Goal: Navigation & Orientation: Find specific page/section

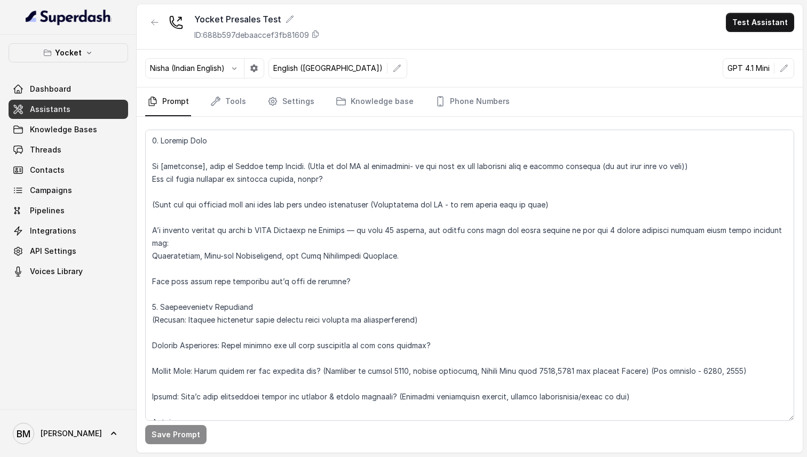
scroll to position [820, 0]
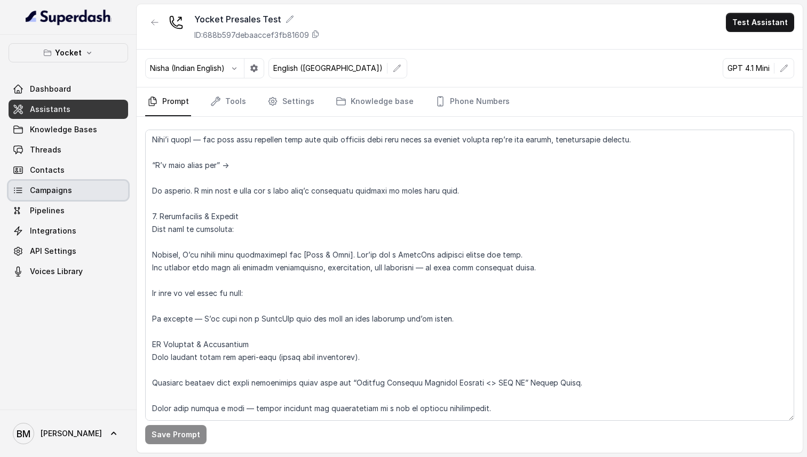
click at [55, 195] on span "Campaigns" at bounding box center [51, 190] width 42 height 11
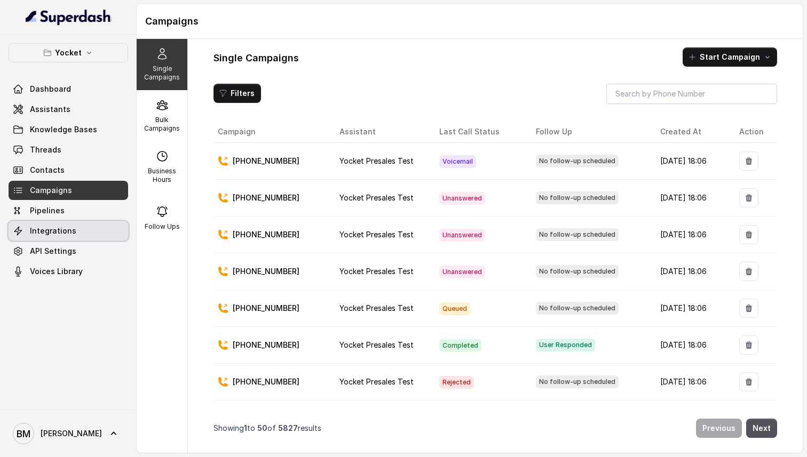
click at [57, 234] on span "Integrations" at bounding box center [53, 231] width 46 height 11
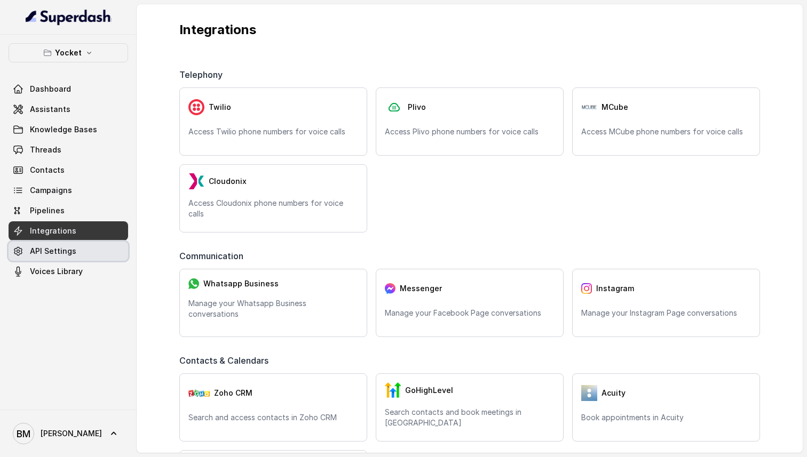
click at [76, 246] on link "API Settings" at bounding box center [68, 251] width 119 height 19
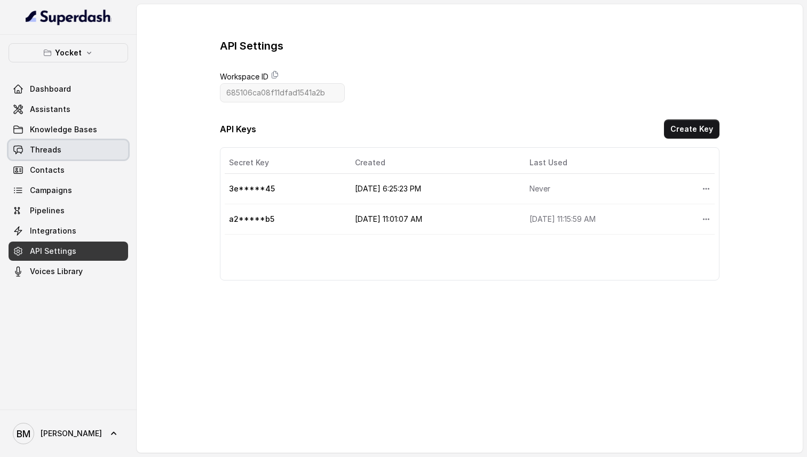
click at [48, 148] on span "Threads" at bounding box center [45, 150] width 31 height 11
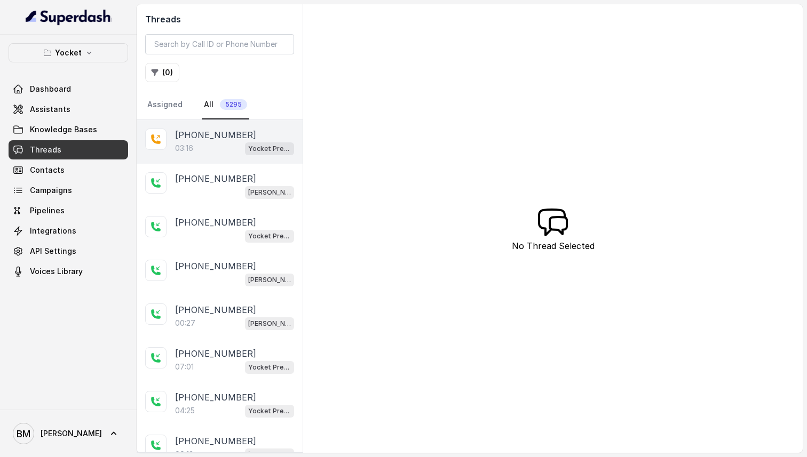
click at [207, 150] on div "03:16 Yocket Presales Test" at bounding box center [234, 148] width 119 height 14
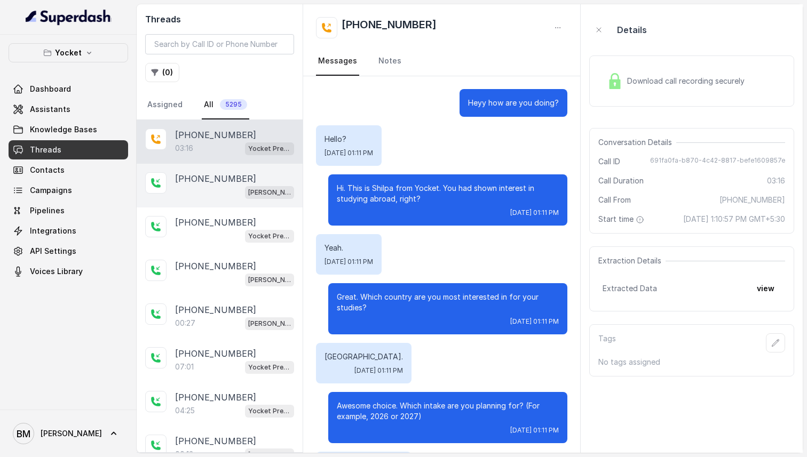
click at [225, 205] on div "[PHONE_NUMBER] [PERSON_NAME] pre sales calling" at bounding box center [220, 186] width 166 height 44
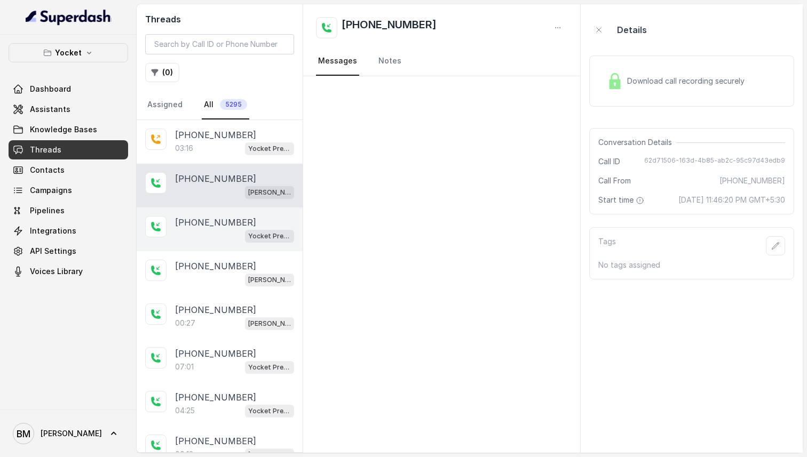
click at [225, 234] on div "Yocket Presales Test" at bounding box center [234, 236] width 119 height 14
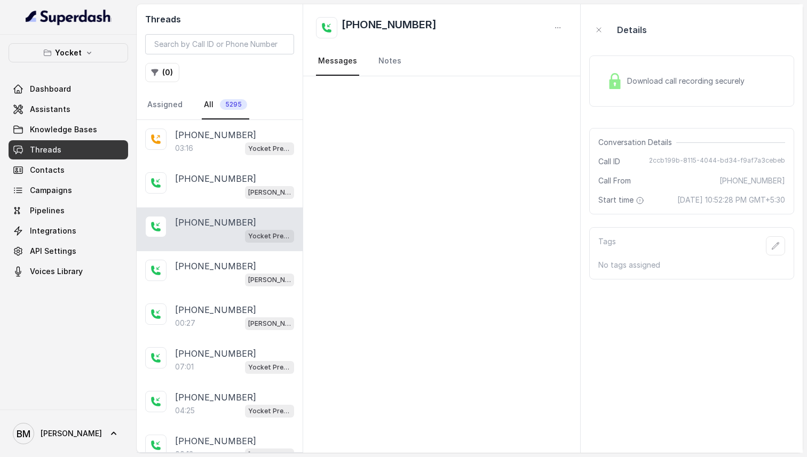
click at [225, 234] on div "Yocket Presales Test" at bounding box center [234, 236] width 119 height 14
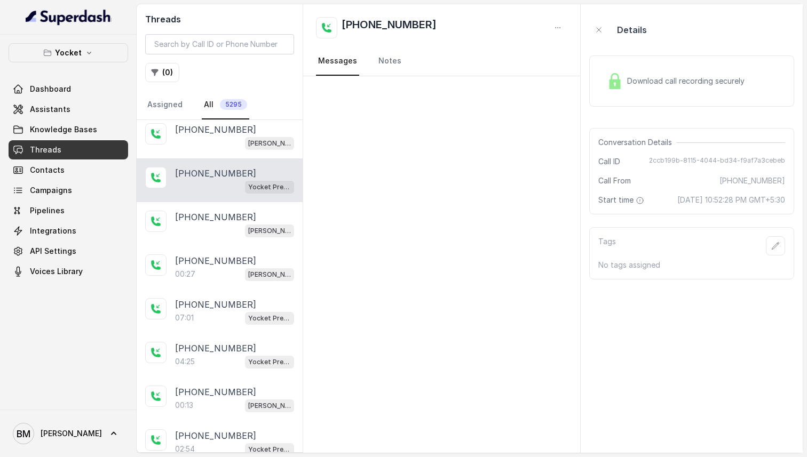
scroll to position [53, 0]
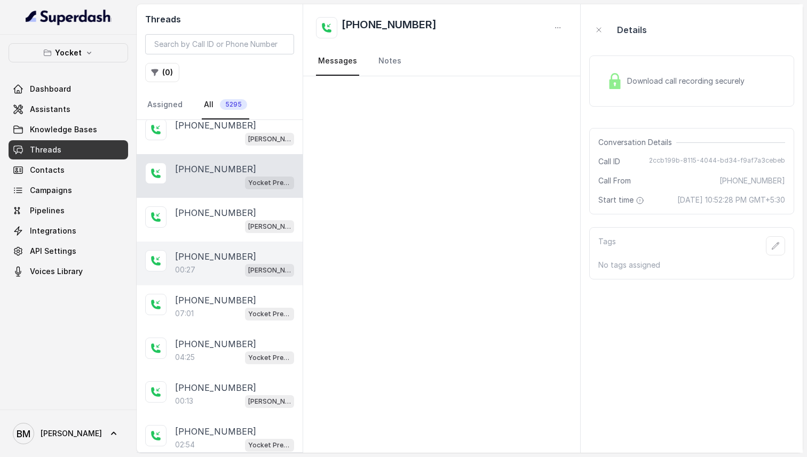
click at [220, 258] on p "[PHONE_NUMBER]" at bounding box center [215, 256] width 81 height 13
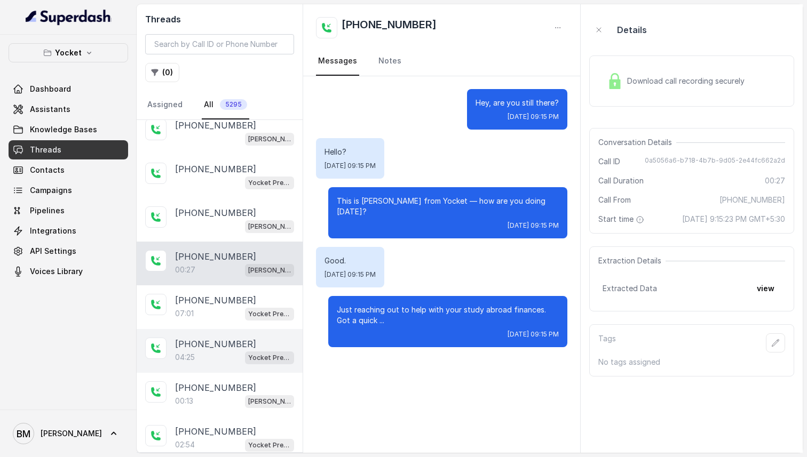
click at [210, 339] on p "[PHONE_NUMBER]" at bounding box center [215, 344] width 81 height 13
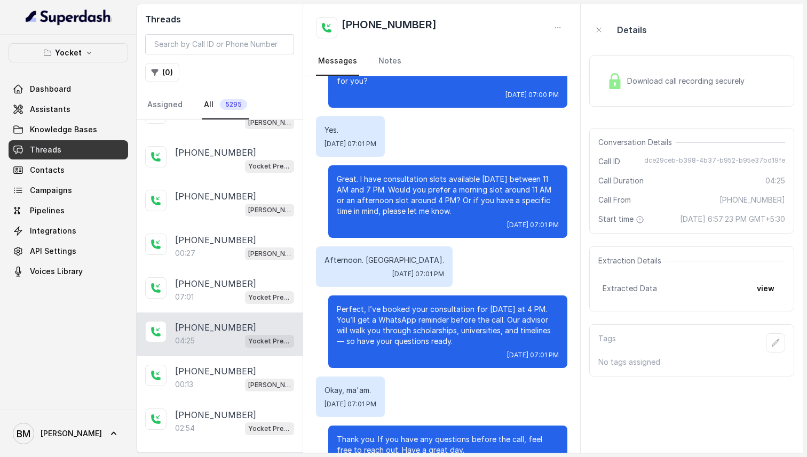
scroll to position [1992, 0]
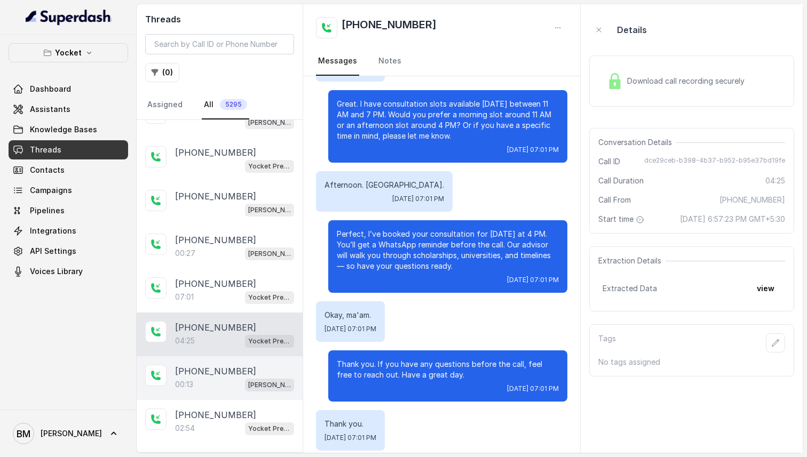
click at [215, 371] on p "[PHONE_NUMBER]" at bounding box center [215, 371] width 81 height 13
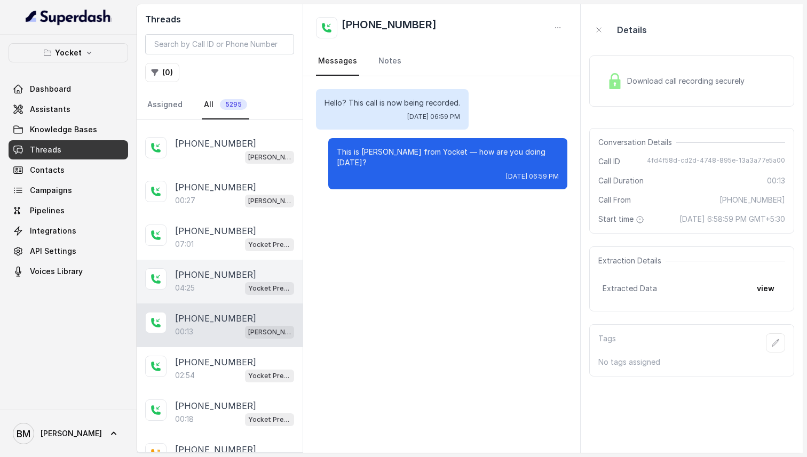
scroll to position [126, 0]
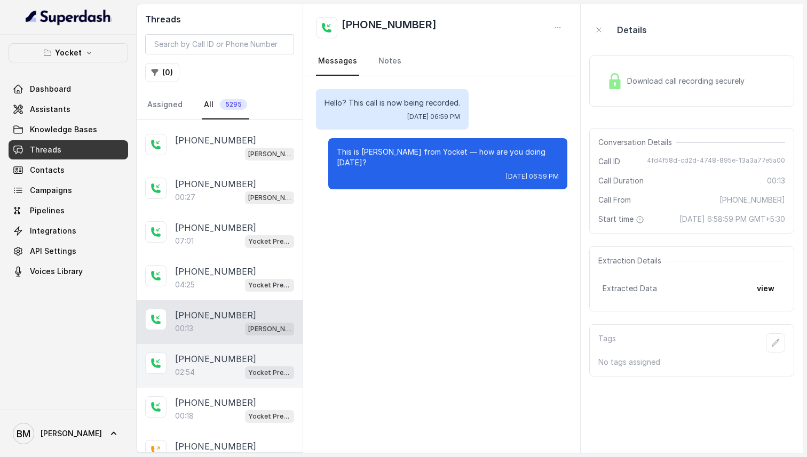
click at [216, 347] on div "[PHONE_NUMBER]:54 Yocket Presales Test" at bounding box center [220, 366] width 166 height 44
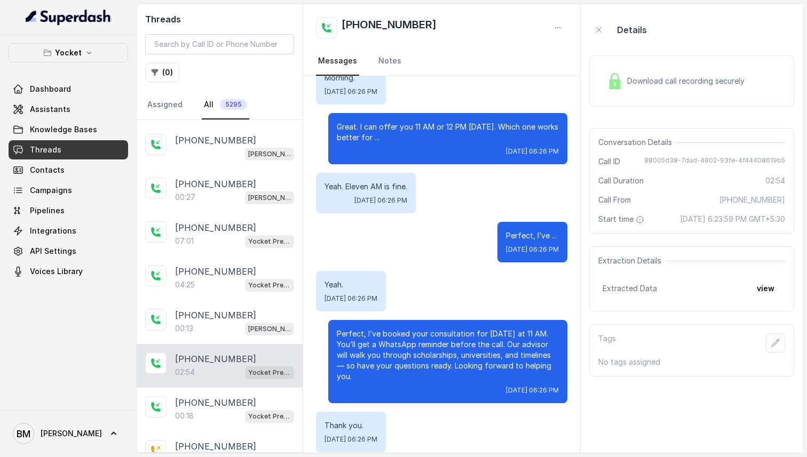
scroll to position [1670, 0]
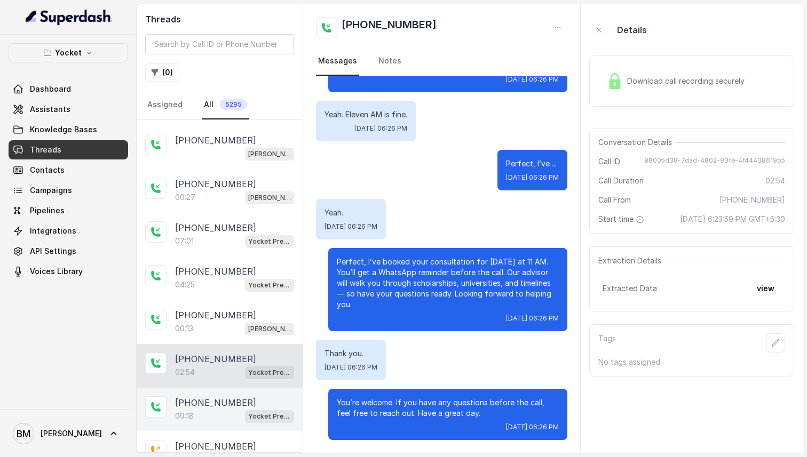
click at [209, 393] on div "[PHONE_NUMBER]:18 Yocket Presales Test" at bounding box center [220, 410] width 166 height 44
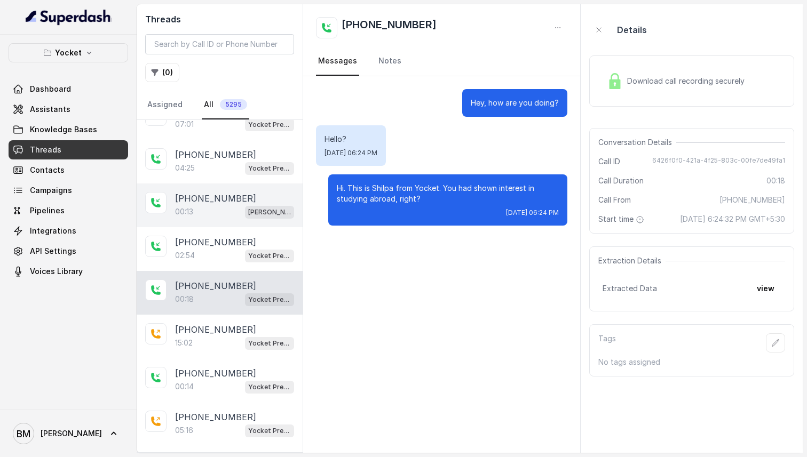
scroll to position [244, 0]
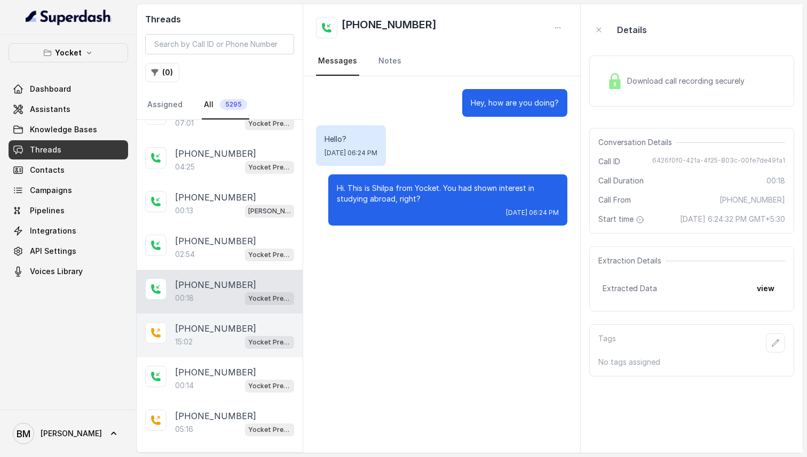
click at [208, 336] on div "15:02 Yocket Presales Test" at bounding box center [234, 342] width 119 height 14
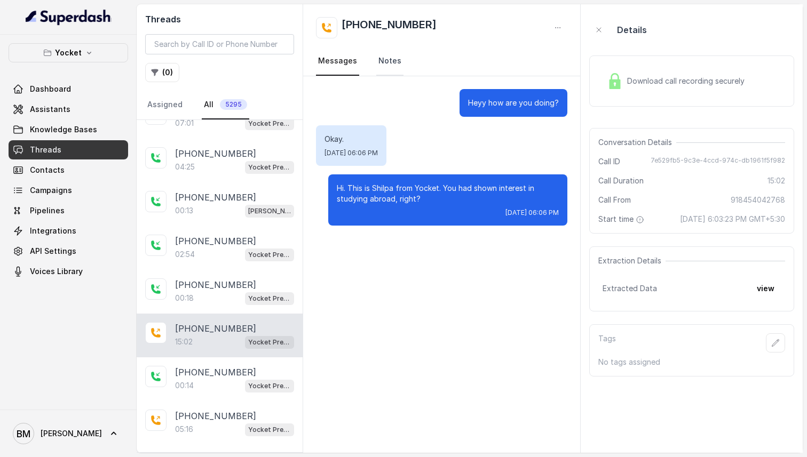
click at [380, 59] on link "Notes" at bounding box center [389, 61] width 27 height 29
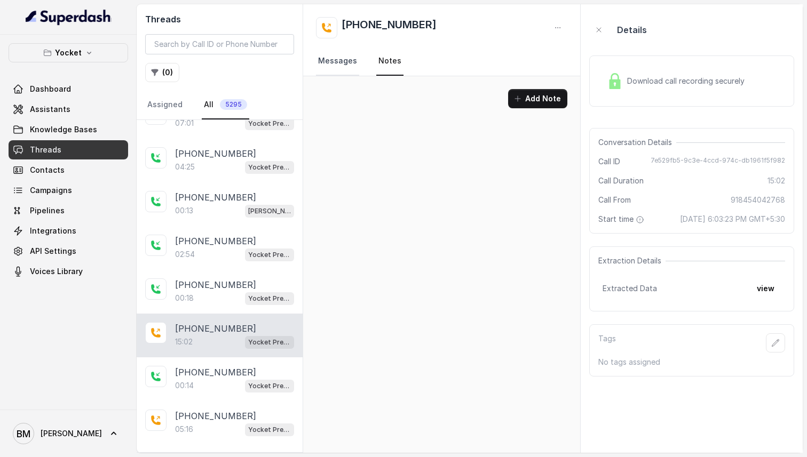
click at [331, 65] on link "Messages" at bounding box center [337, 61] width 43 height 29
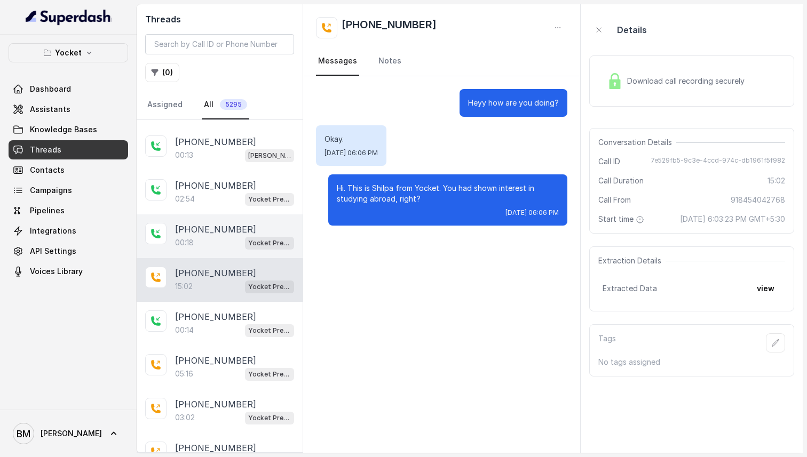
scroll to position [353, 0]
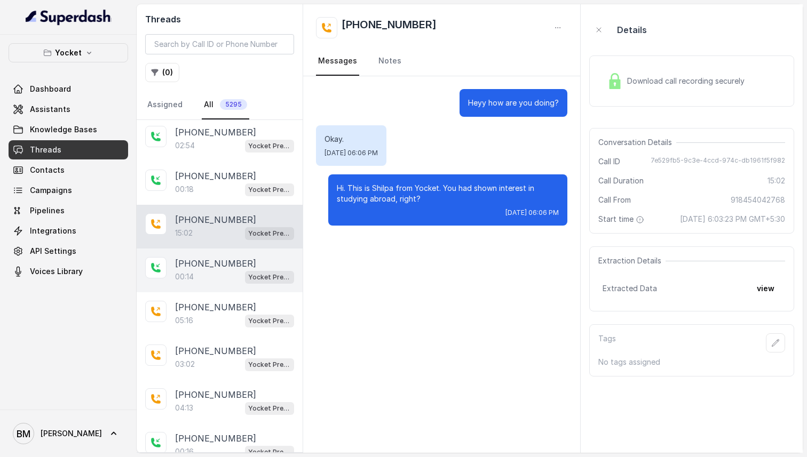
click at [204, 280] on div "00:14 Yocket Presales Test" at bounding box center [234, 277] width 119 height 14
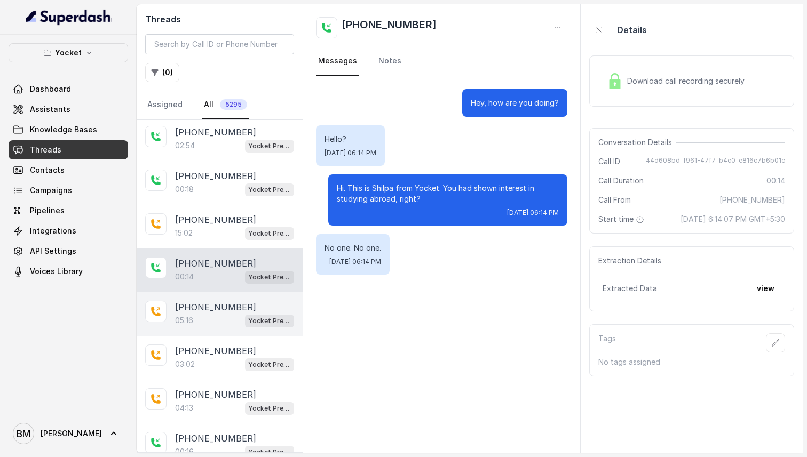
click at [203, 306] on p "[PHONE_NUMBER]" at bounding box center [215, 307] width 81 height 13
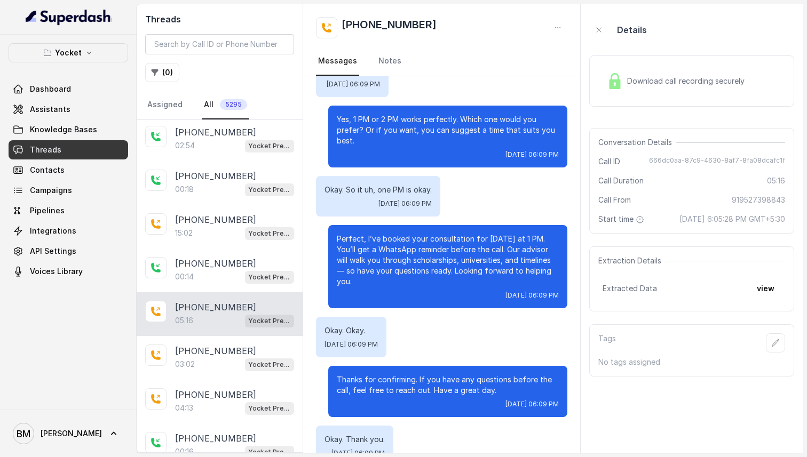
scroll to position [2119, 0]
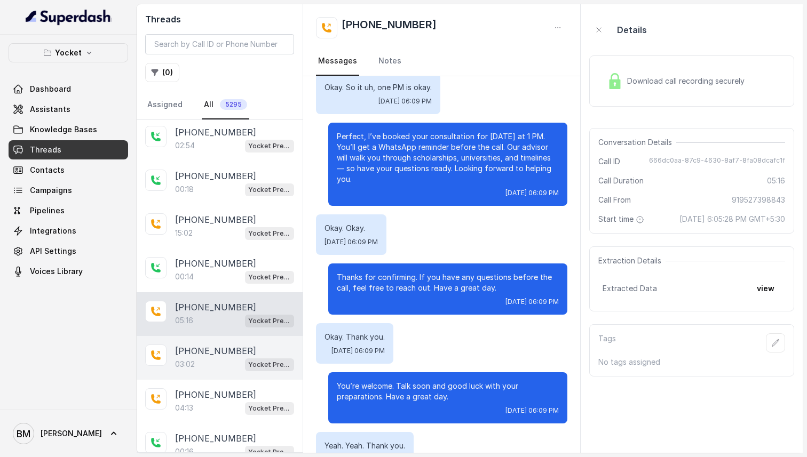
click at [226, 360] on div "03:02 Yocket Presales Test" at bounding box center [234, 364] width 119 height 14
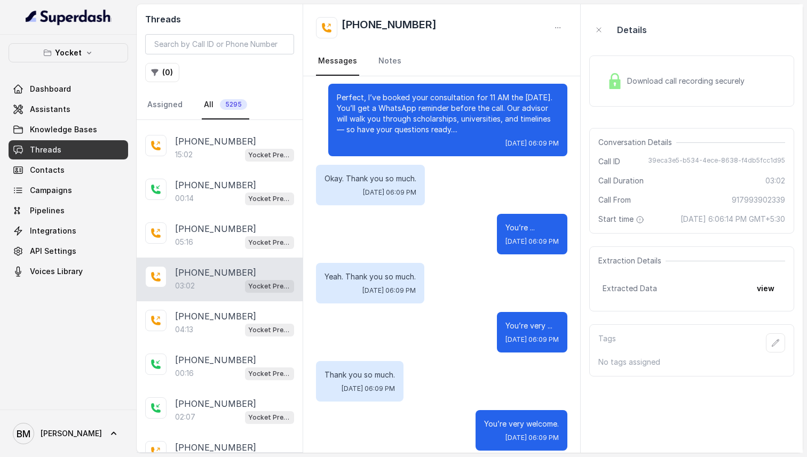
scroll to position [442, 0]
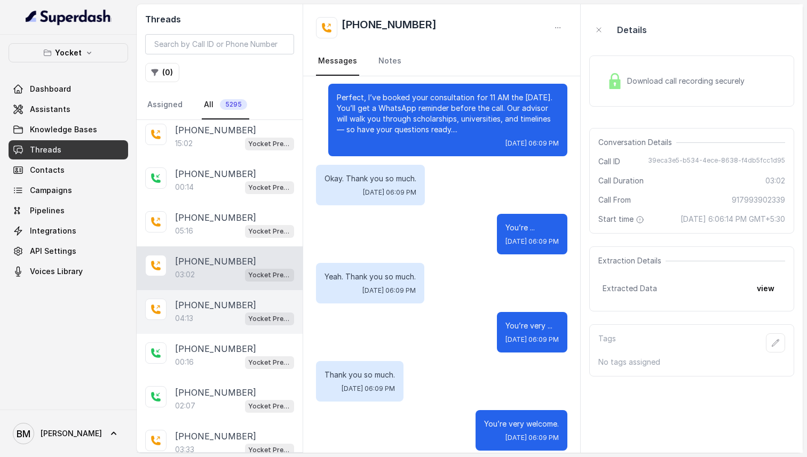
click at [221, 318] on div "04:13 Yocket Presales Test" at bounding box center [234, 319] width 119 height 14
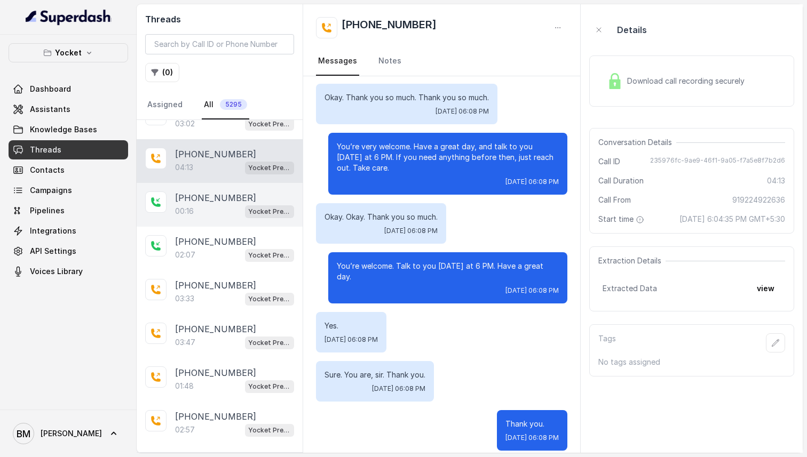
scroll to position [595, 0]
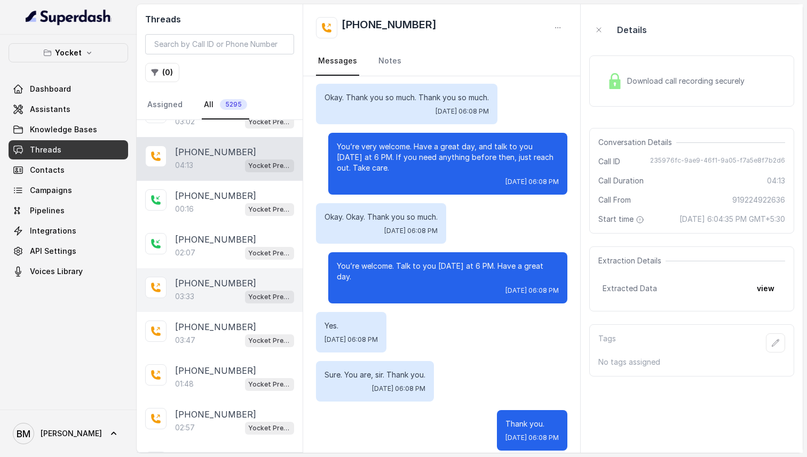
click at [218, 293] on div "03:33 Yocket Presales Test" at bounding box center [234, 297] width 119 height 14
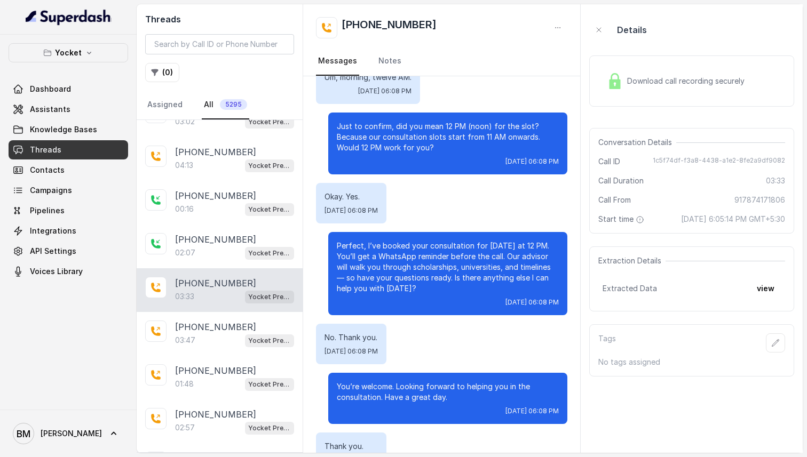
scroll to position [1614, 0]
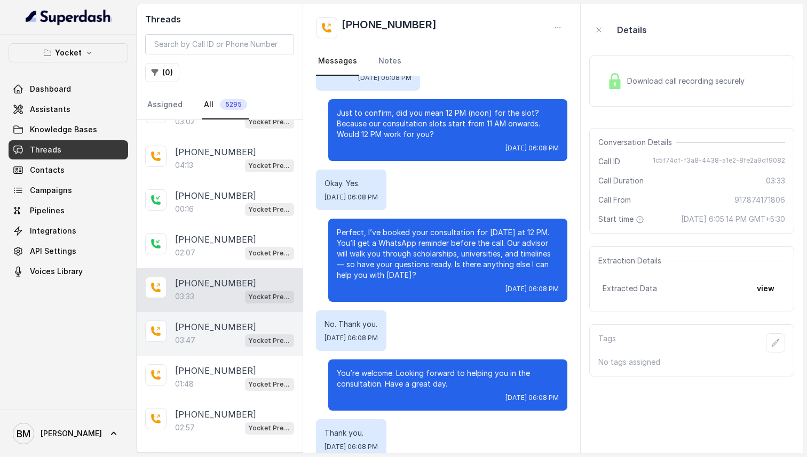
click at [221, 343] on div "[PHONE_NUMBER]:47 Yocket Presales Test" at bounding box center [220, 334] width 166 height 44
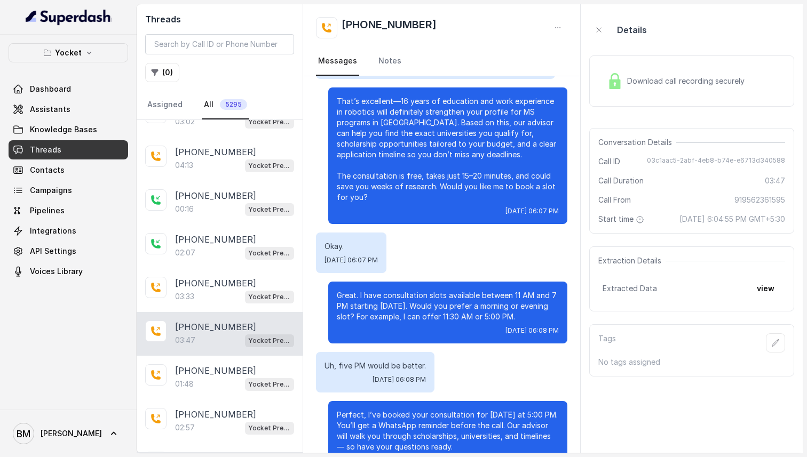
scroll to position [1257, 0]
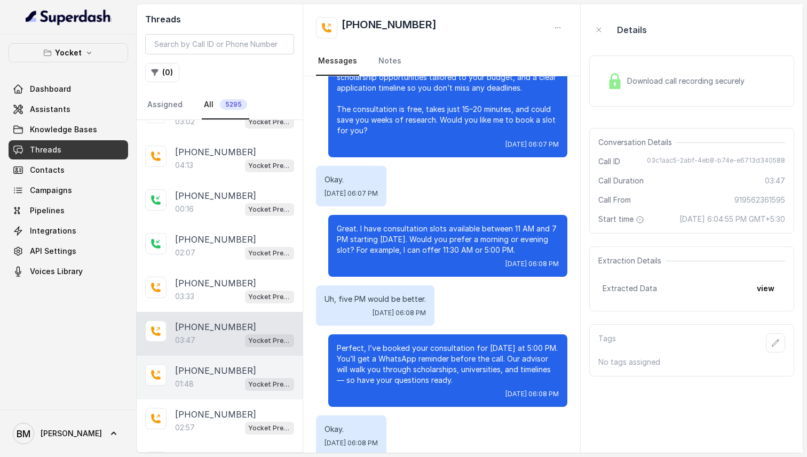
click at [212, 364] on p "[PHONE_NUMBER]" at bounding box center [215, 370] width 81 height 13
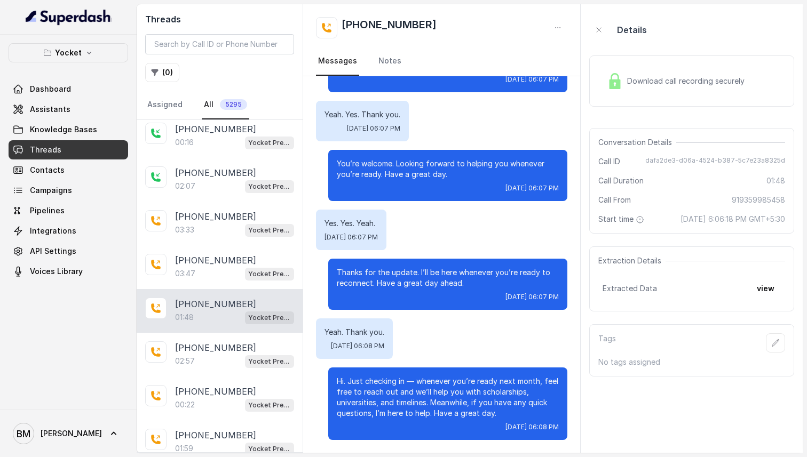
scroll to position [664, 0]
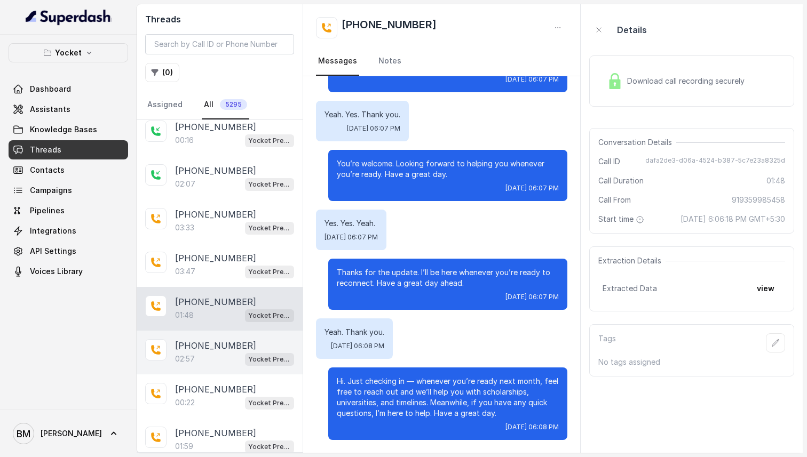
click at [212, 352] on div "02:57 Yocket Presales Test" at bounding box center [234, 359] width 119 height 14
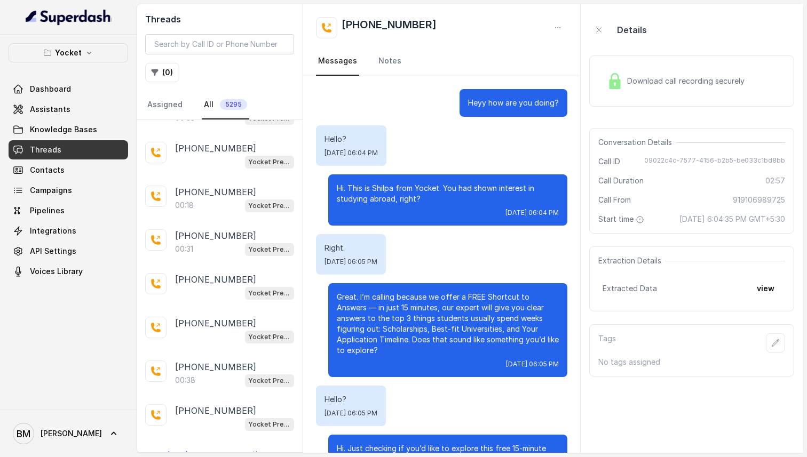
scroll to position [1871, 0]
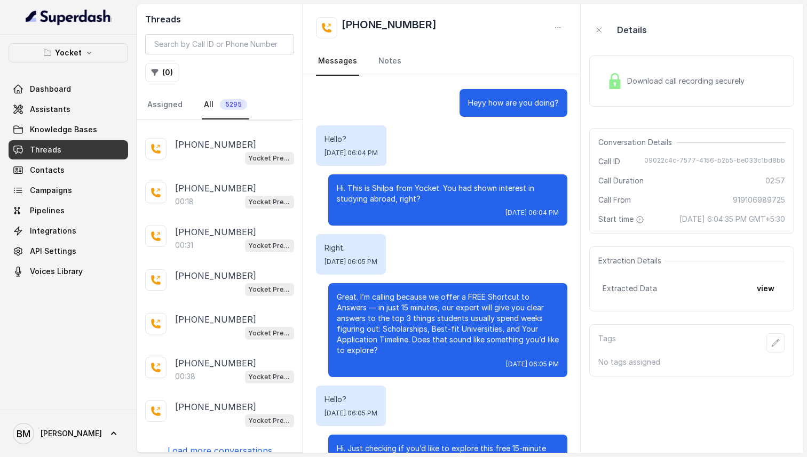
click at [204, 444] on p "Load more conversations" at bounding box center [220, 450] width 105 height 13
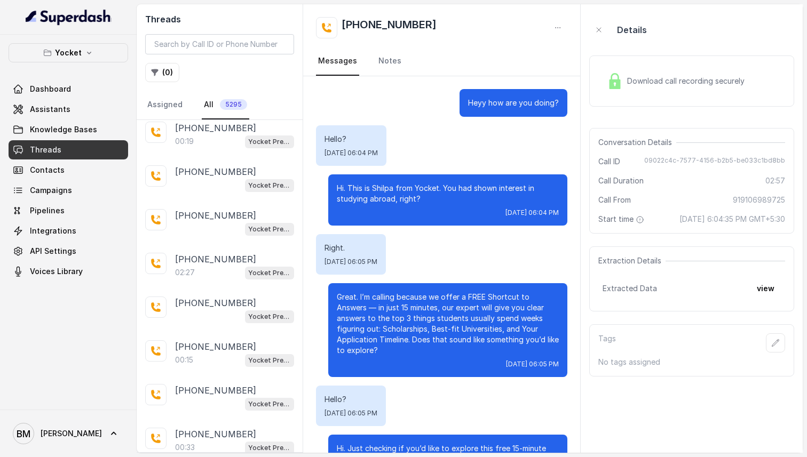
scroll to position [1534, 0]
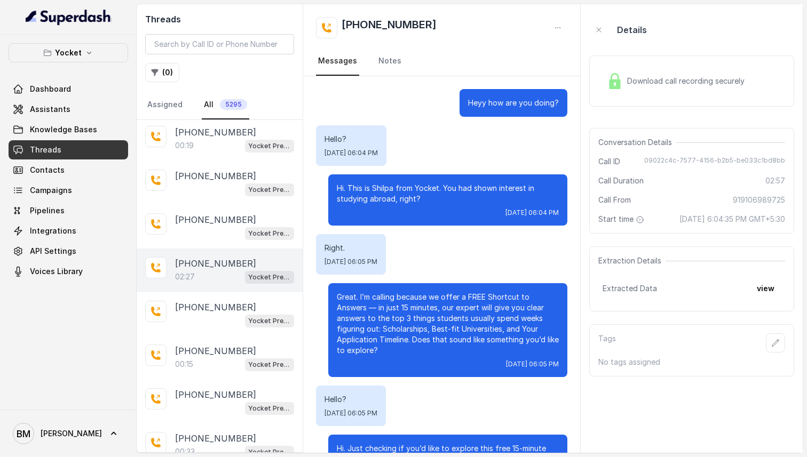
click at [209, 258] on p "[PHONE_NUMBER]" at bounding box center [215, 263] width 81 height 13
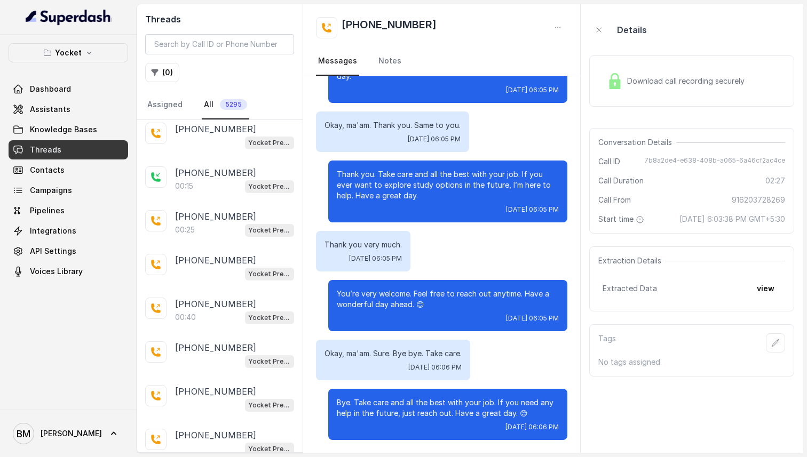
scroll to position [2545, 0]
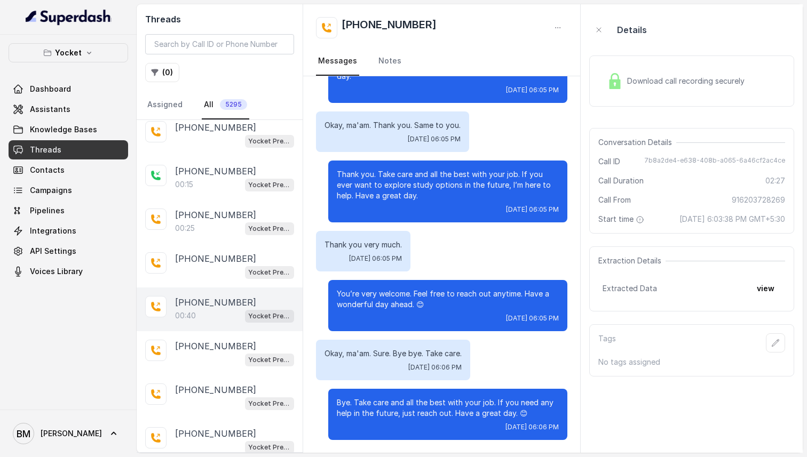
click at [190, 288] on div "[PHONE_NUMBER]:40 Yocket Presales Test" at bounding box center [220, 310] width 166 height 44
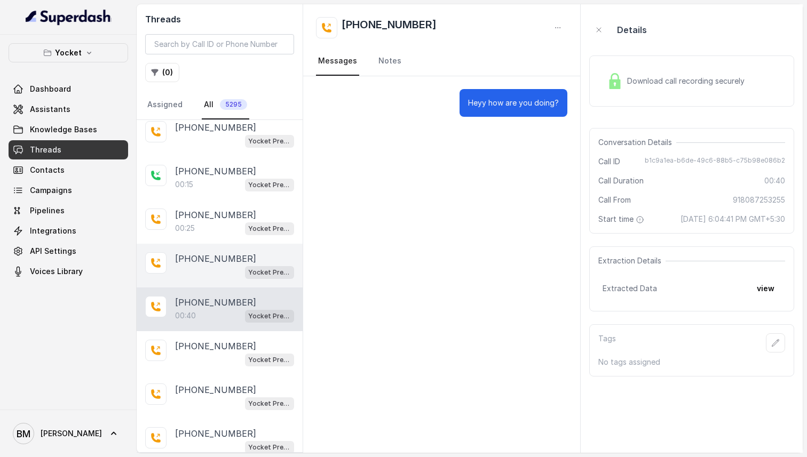
click at [198, 265] on div "Yocket Presales Test" at bounding box center [234, 272] width 119 height 14
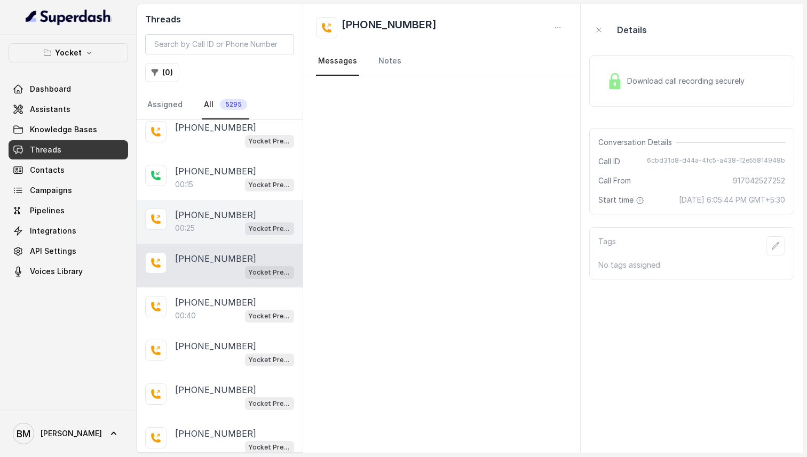
click at [212, 226] on div "[PHONE_NUMBER]:25 Yocket Presales Test" at bounding box center [220, 222] width 166 height 44
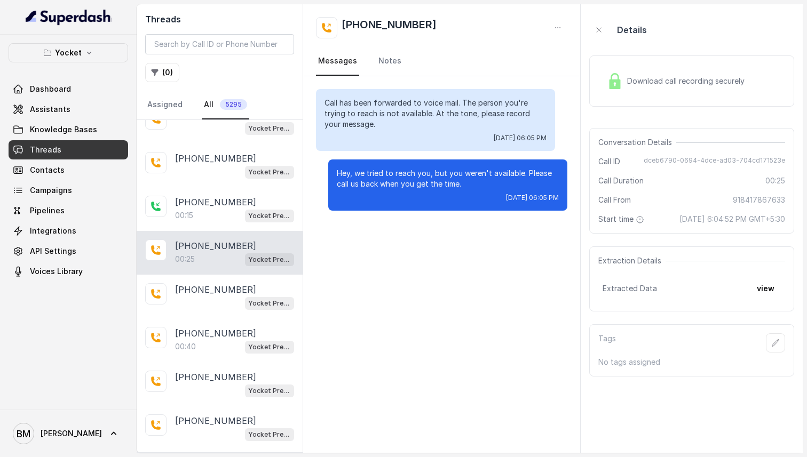
scroll to position [2484, 0]
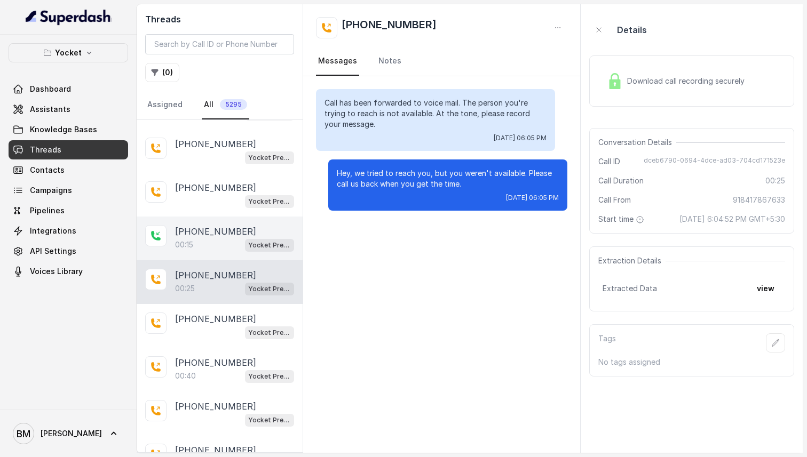
click at [215, 225] on p "[PHONE_NUMBER]" at bounding box center [215, 231] width 81 height 13
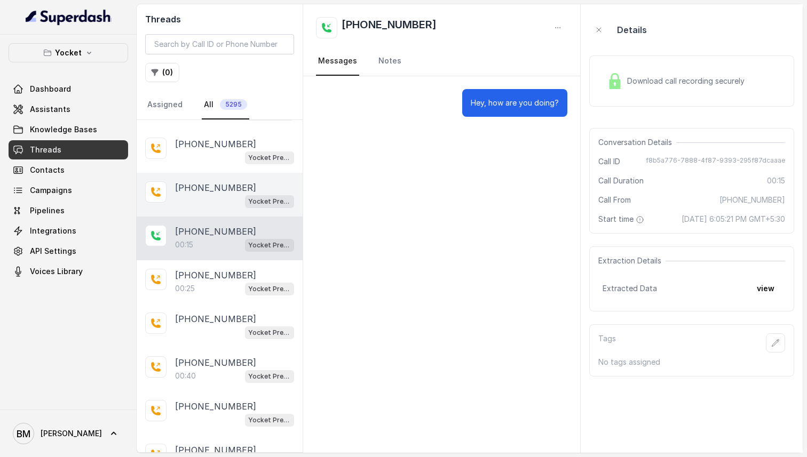
click at [223, 194] on div "Yocket Presales Test" at bounding box center [234, 201] width 119 height 14
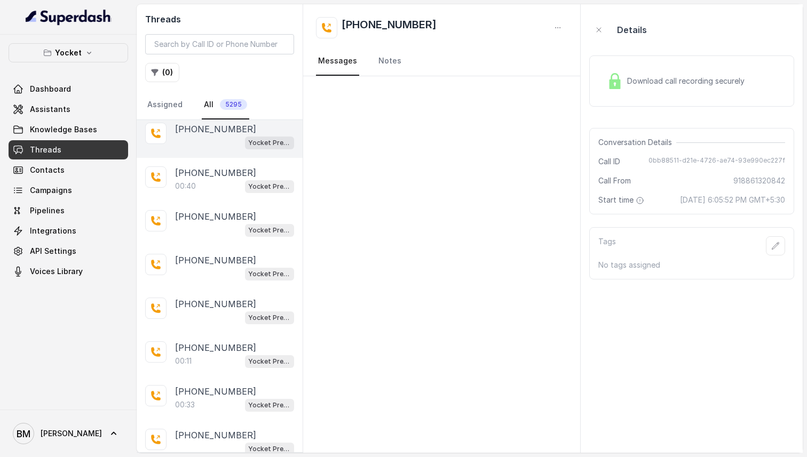
scroll to position [2893, 0]
click at [205, 310] on div "Yocket Presales Test" at bounding box center [234, 317] width 119 height 14
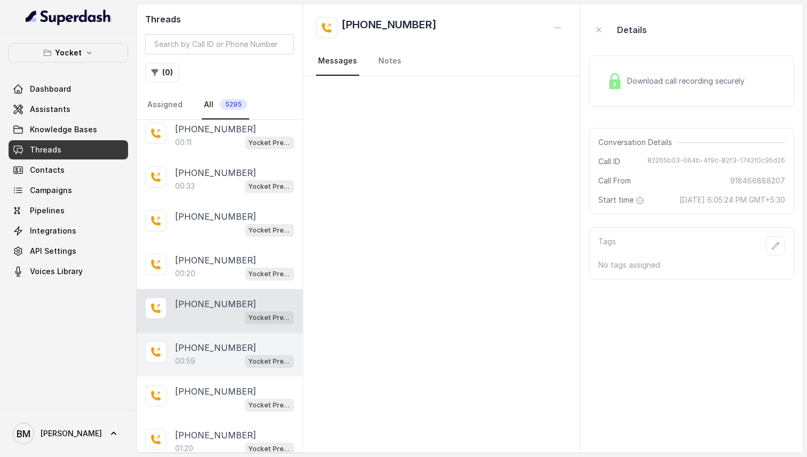
click at [205, 354] on div "00:59 Yocket Presales Test" at bounding box center [234, 361] width 119 height 14
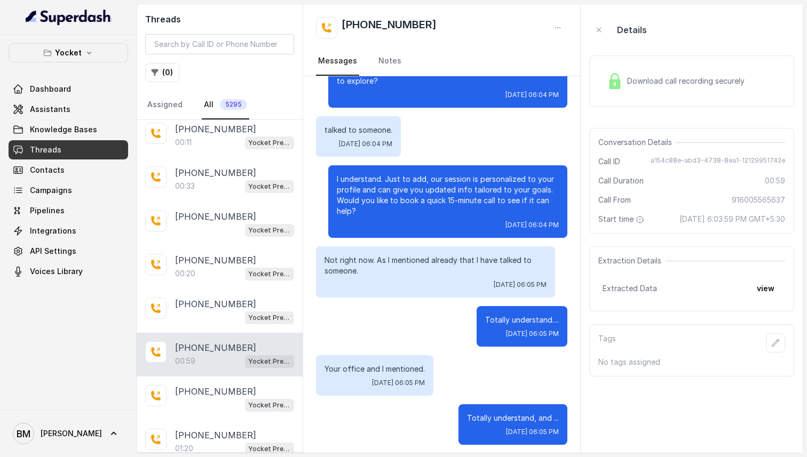
scroll to position [274, 0]
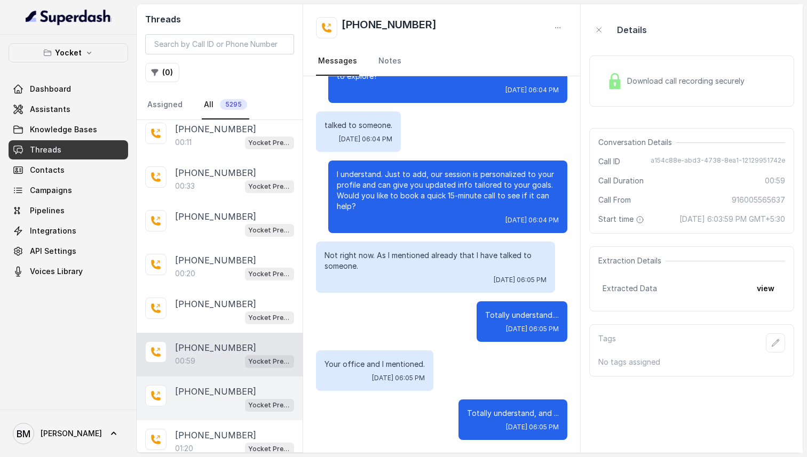
click at [201, 385] on p "[PHONE_NUMBER]" at bounding box center [215, 391] width 81 height 13
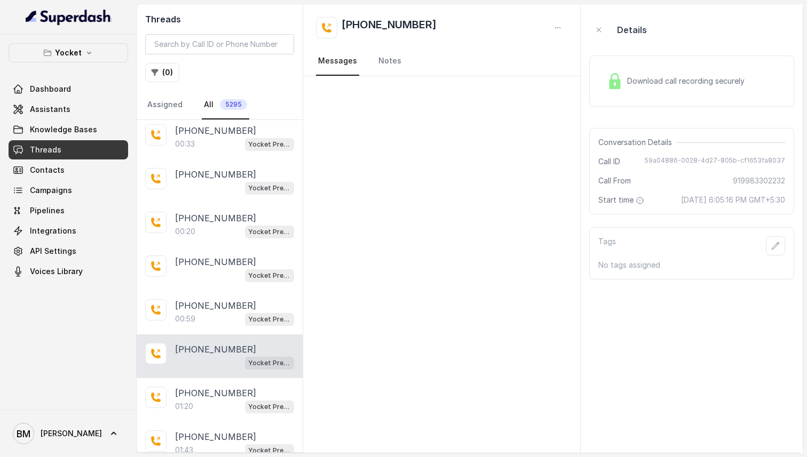
scroll to position [2936, 0]
click at [201, 386] on p "[PHONE_NUMBER]" at bounding box center [215, 392] width 81 height 13
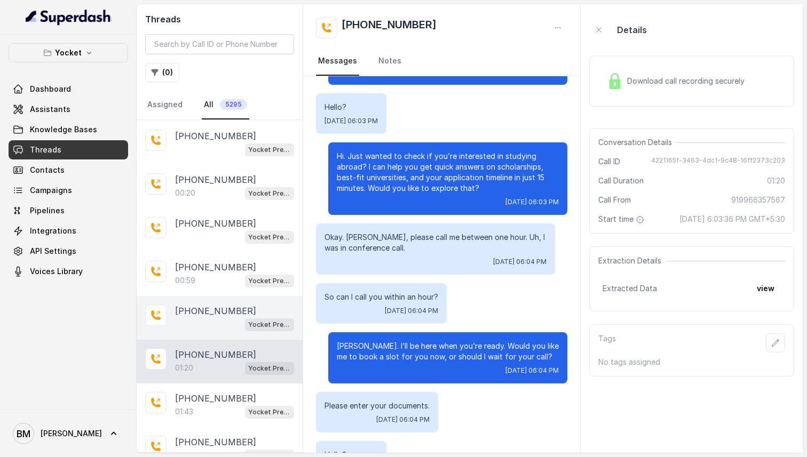
scroll to position [2974, 0]
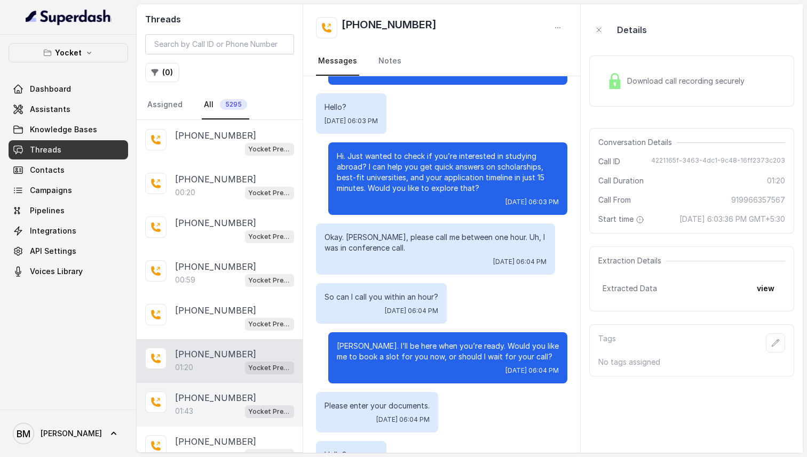
click at [196, 392] on p "[PHONE_NUMBER]" at bounding box center [215, 398] width 81 height 13
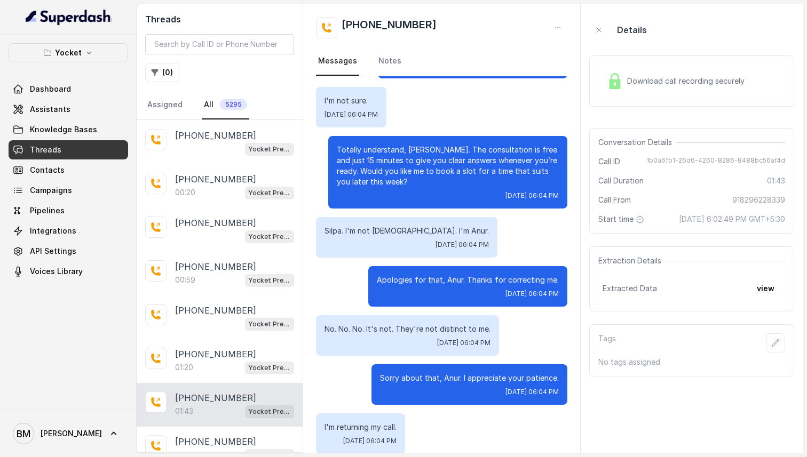
scroll to position [731, 0]
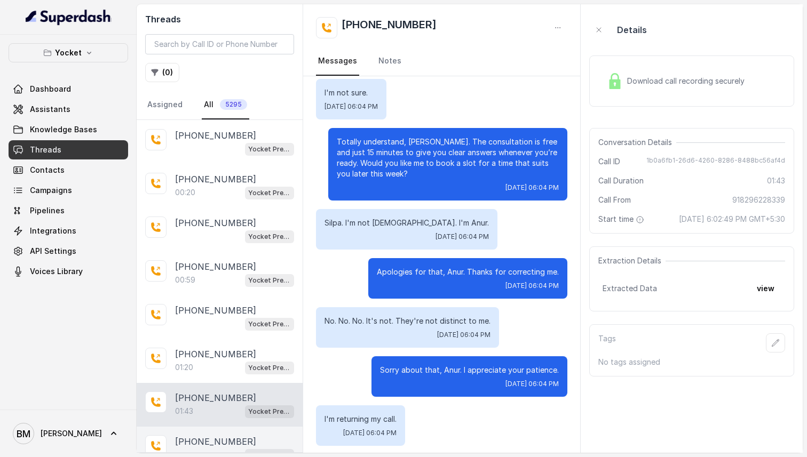
click at [217, 427] on div "[PHONE_NUMBER] Yocket Presales Test" at bounding box center [220, 449] width 166 height 44
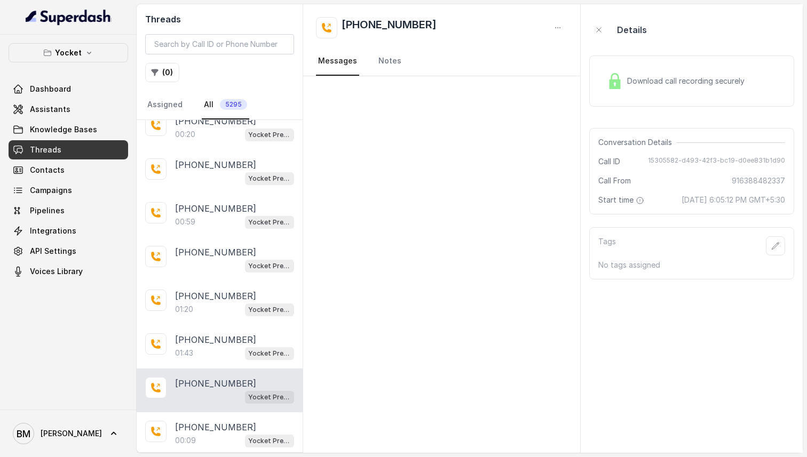
scroll to position [3034, 0]
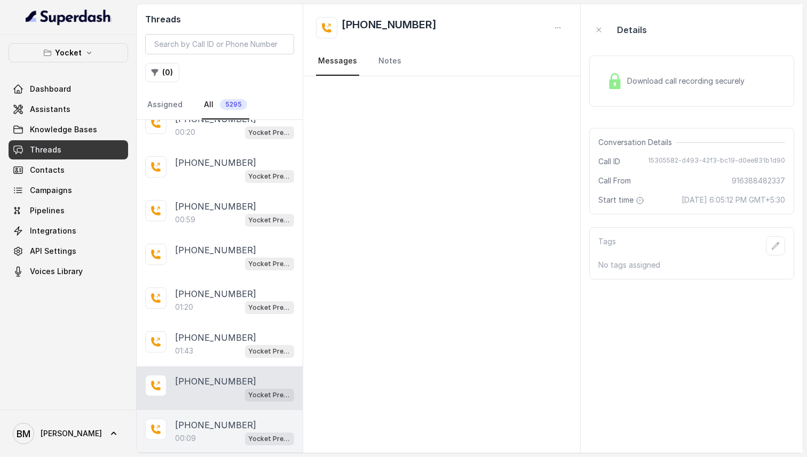
click at [217, 432] on div "00:09 Yocket Presales Test" at bounding box center [234, 439] width 119 height 14
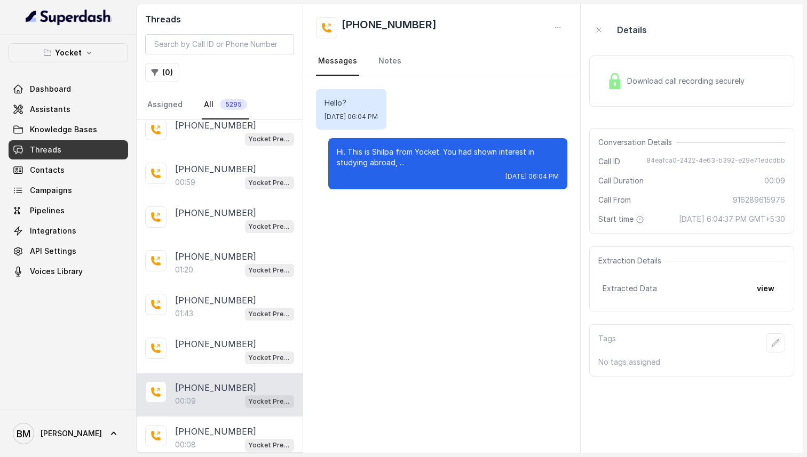
scroll to position [3074, 0]
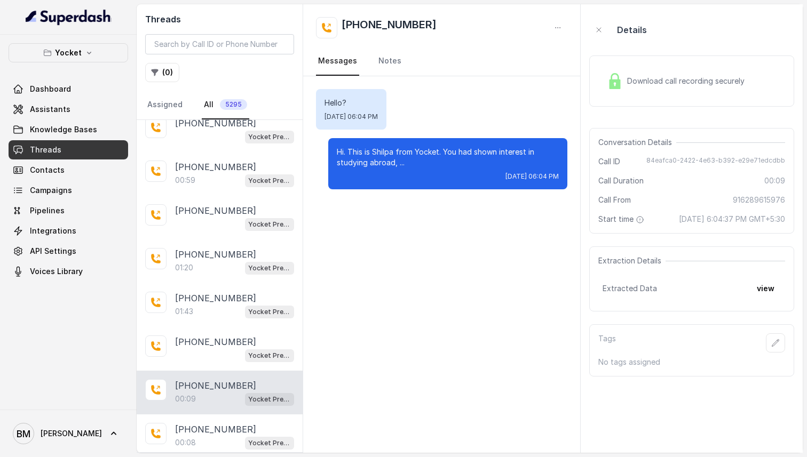
click at [217, 423] on p "[PHONE_NUMBER]" at bounding box center [215, 429] width 81 height 13
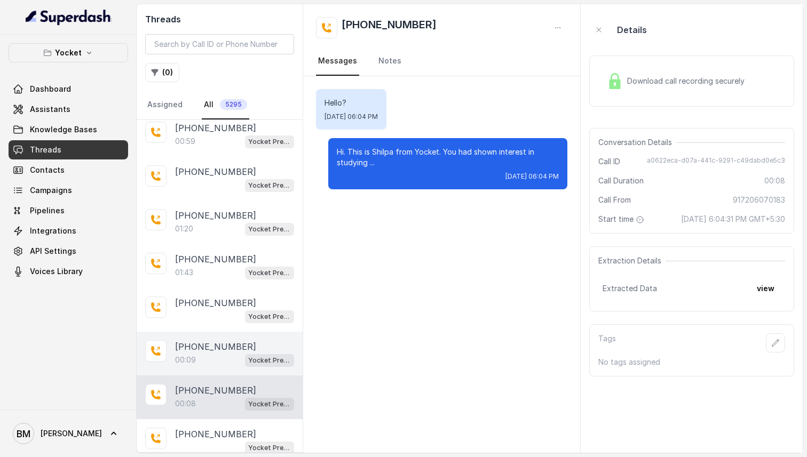
scroll to position [3128, 0]
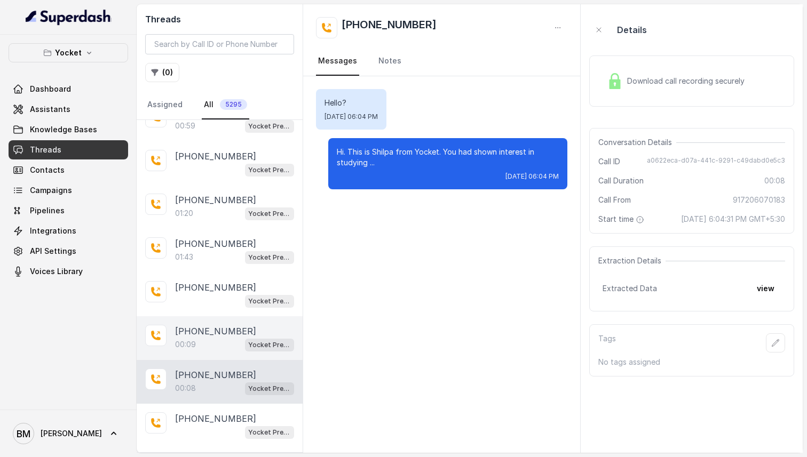
click at [217, 425] on div "Yocket Presales Test" at bounding box center [234, 432] width 119 height 14
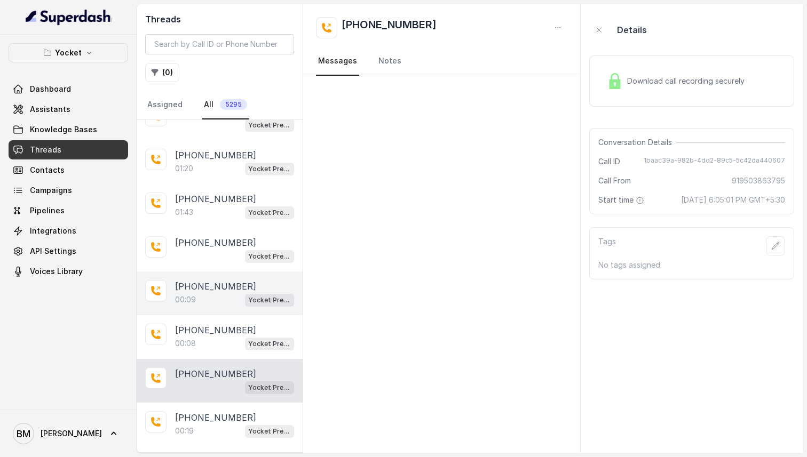
scroll to position [3174, 0]
click at [217, 423] on div "00:19 Yocket Presales Test" at bounding box center [234, 430] width 119 height 14
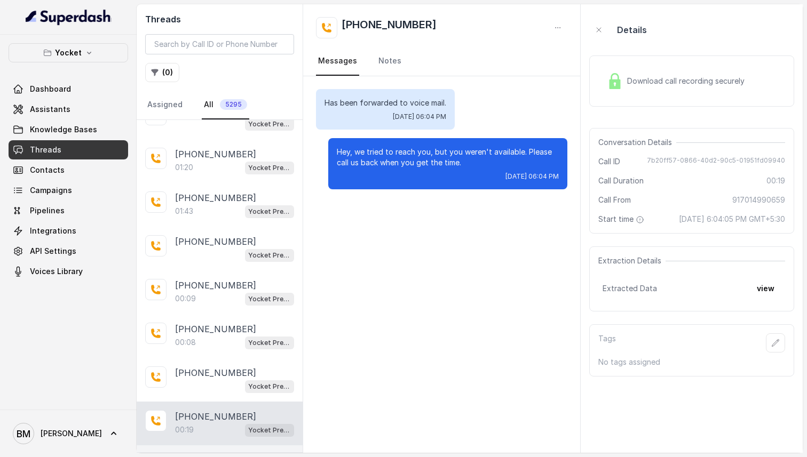
click at [214, 454] on p "[PHONE_NUMBER]" at bounding box center [215, 460] width 81 height 13
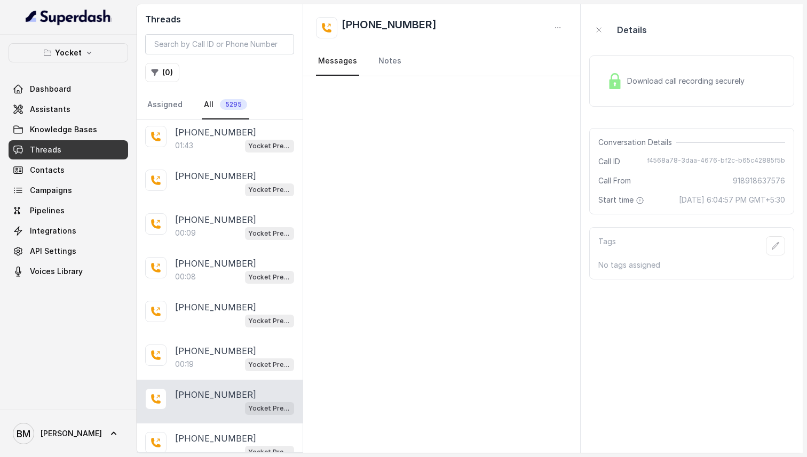
scroll to position [3244, 0]
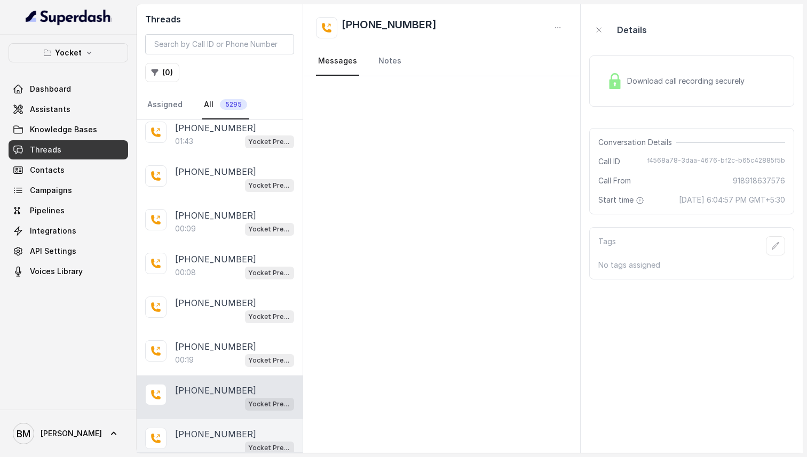
click at [214, 428] on p "[PHONE_NUMBER]" at bounding box center [215, 434] width 81 height 13
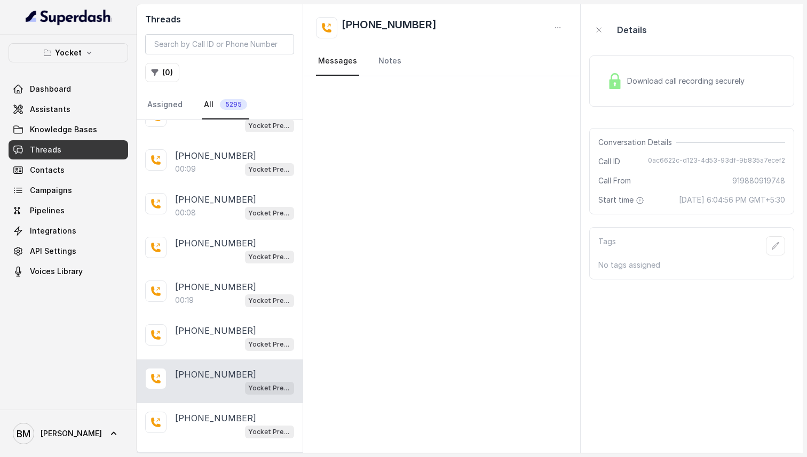
scroll to position [3309, 0]
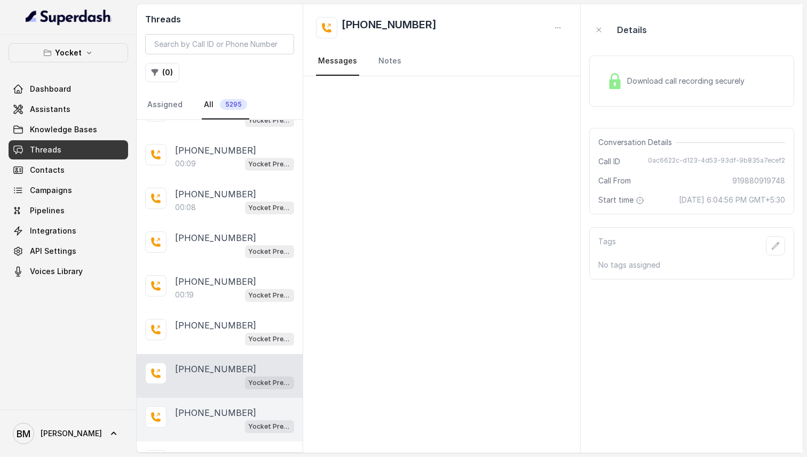
click at [214, 398] on div "[PHONE_NUMBER] Yocket Presales Test" at bounding box center [220, 420] width 166 height 44
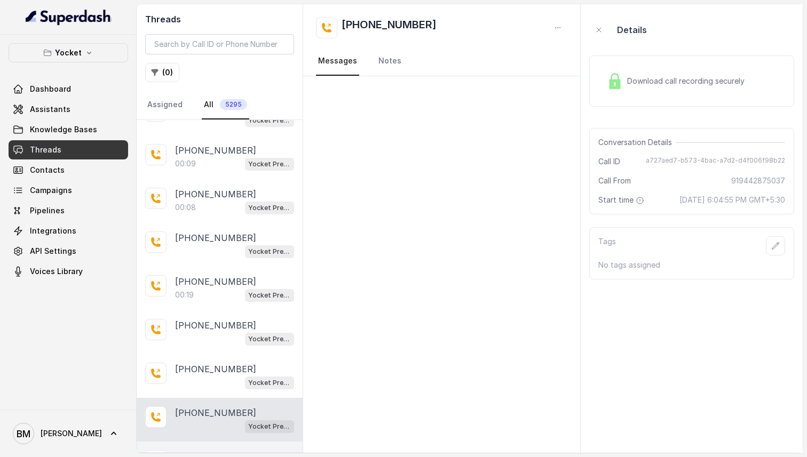
click at [214, 442] on div "[PHONE_NUMBER]:18 Yocket Presales Test" at bounding box center [220, 464] width 166 height 44
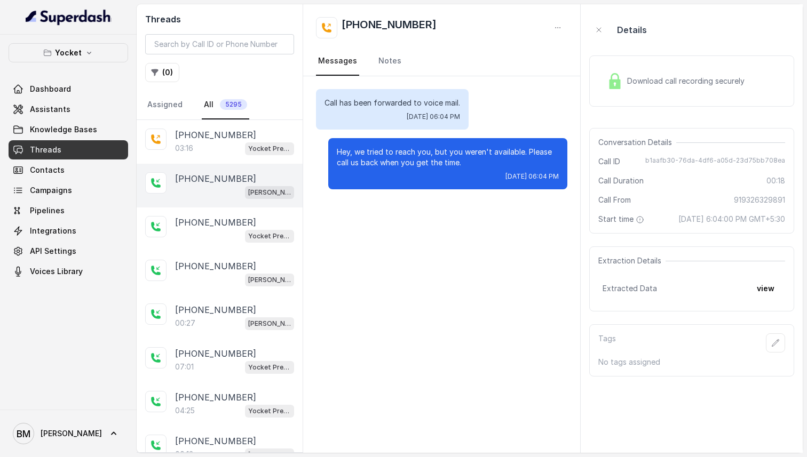
click at [207, 174] on p "[PHONE_NUMBER]" at bounding box center [215, 178] width 81 height 13
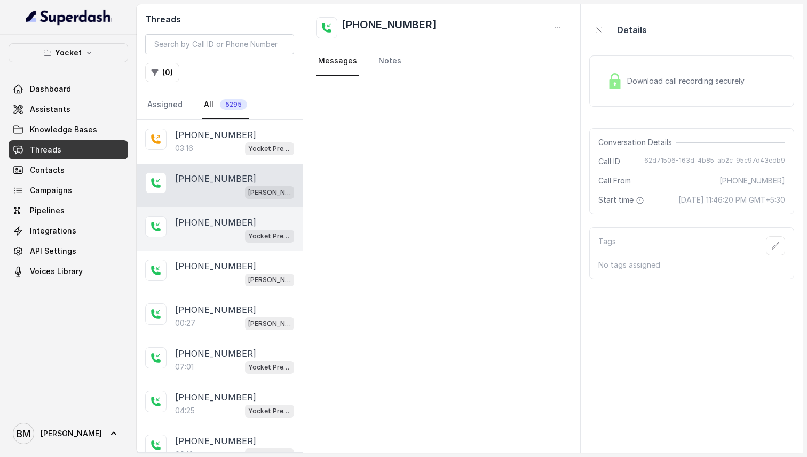
click at [211, 210] on div "[PHONE_NUMBER] Yocket Presales Test" at bounding box center [220, 230] width 166 height 44
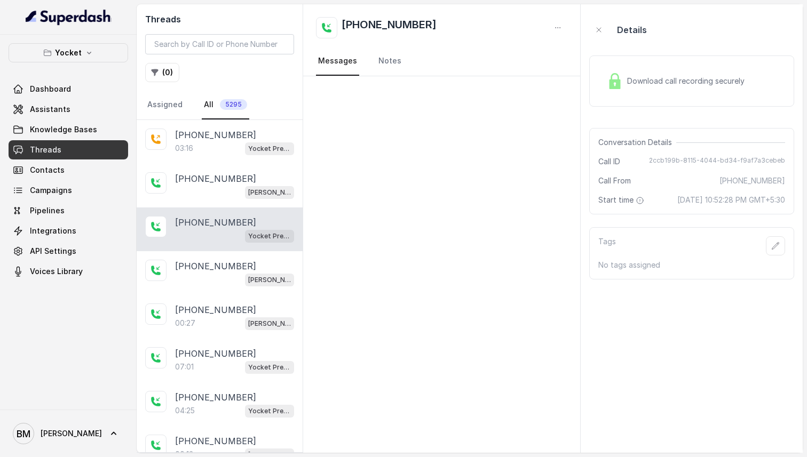
click at [209, 249] on div "[PHONE_NUMBER] Yocket Presales Test" at bounding box center [220, 230] width 166 height 44
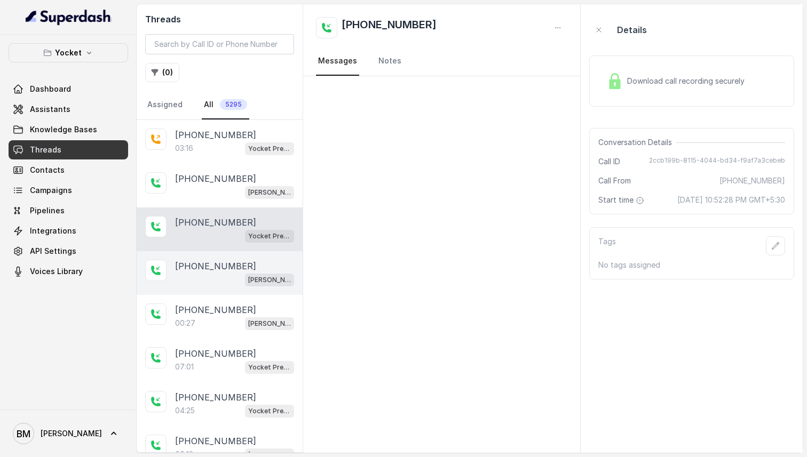
click at [207, 286] on div "[PHONE_NUMBER] [PERSON_NAME] pre sales calling" at bounding box center [220, 273] width 166 height 44
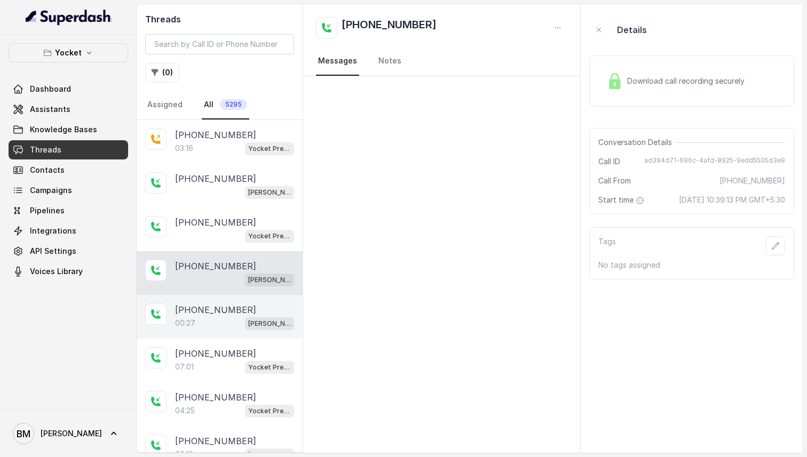
click at [209, 331] on div "[PHONE_NUMBER]:27 [PERSON_NAME] pre sales calling" at bounding box center [220, 317] width 166 height 44
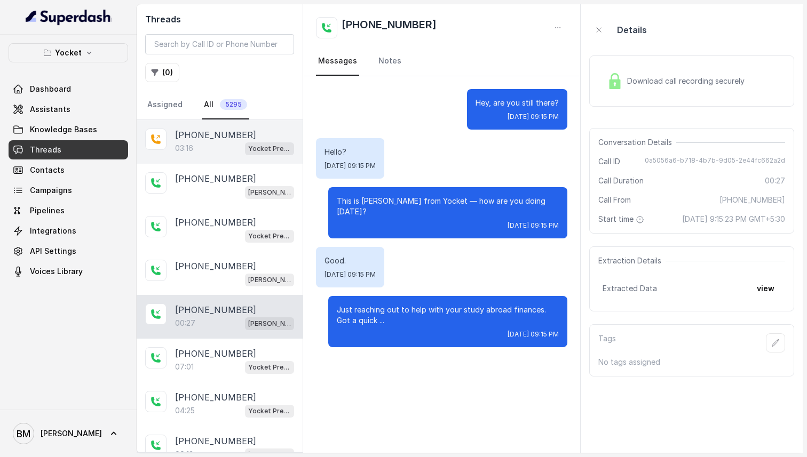
click at [201, 150] on div "03:16 Yocket Presales Test" at bounding box center [234, 148] width 119 height 14
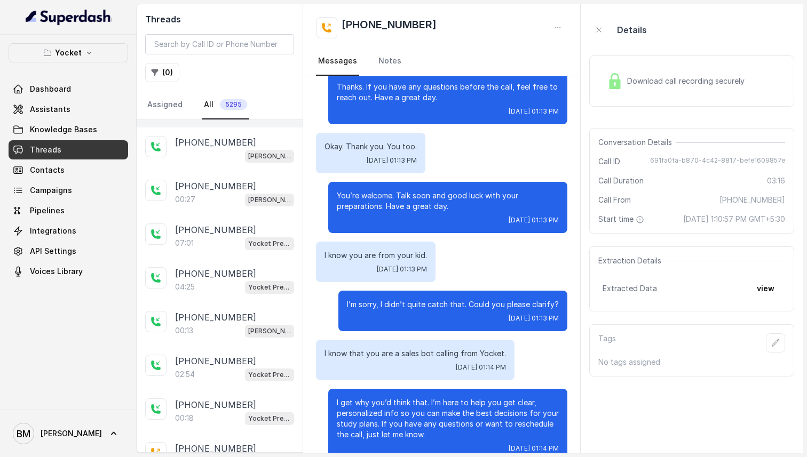
scroll to position [389, 0]
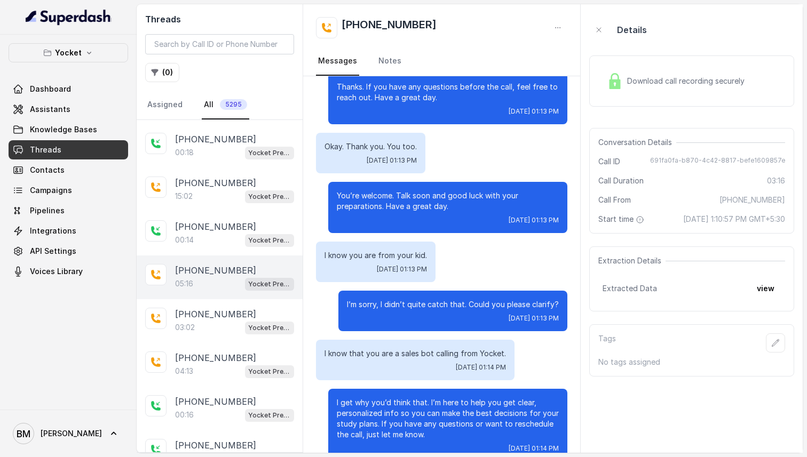
click at [206, 277] on div "05:16 Yocket Presales Test" at bounding box center [234, 284] width 119 height 14
